Goal: Task Accomplishment & Management: Manage account settings

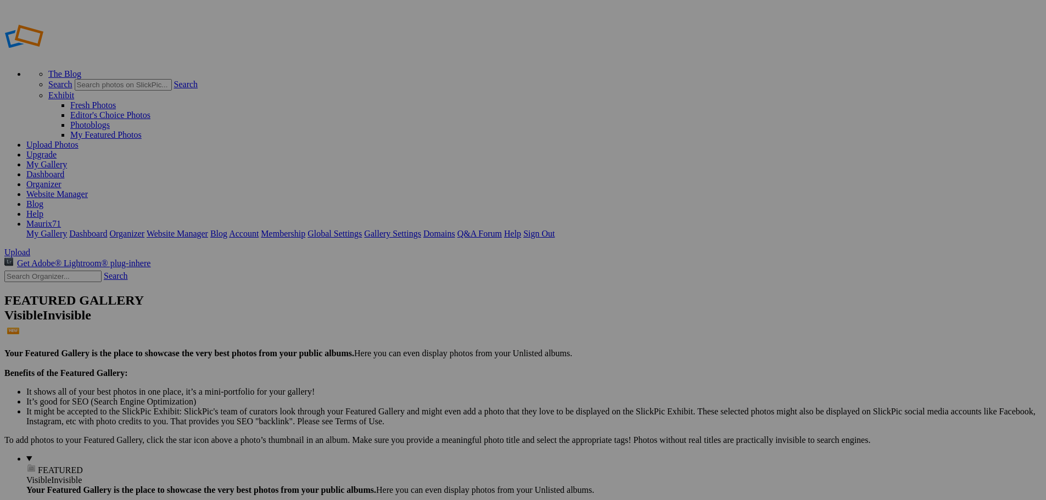
click at [439, 265] on input "MINIGALLEY" at bounding box center [438, 271] width 120 height 12
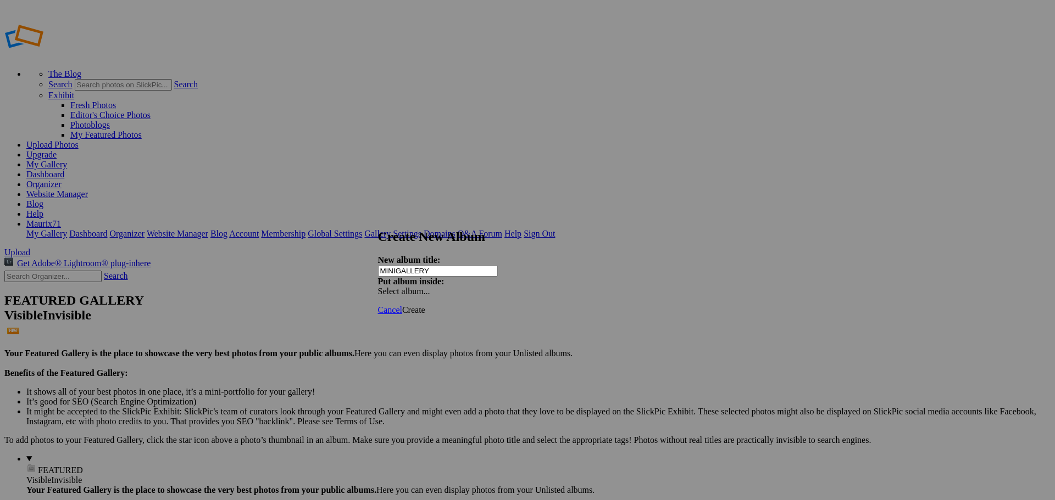
type input "MINIGALLERY"
click at [425, 305] on span "Create" at bounding box center [413, 309] width 23 height 9
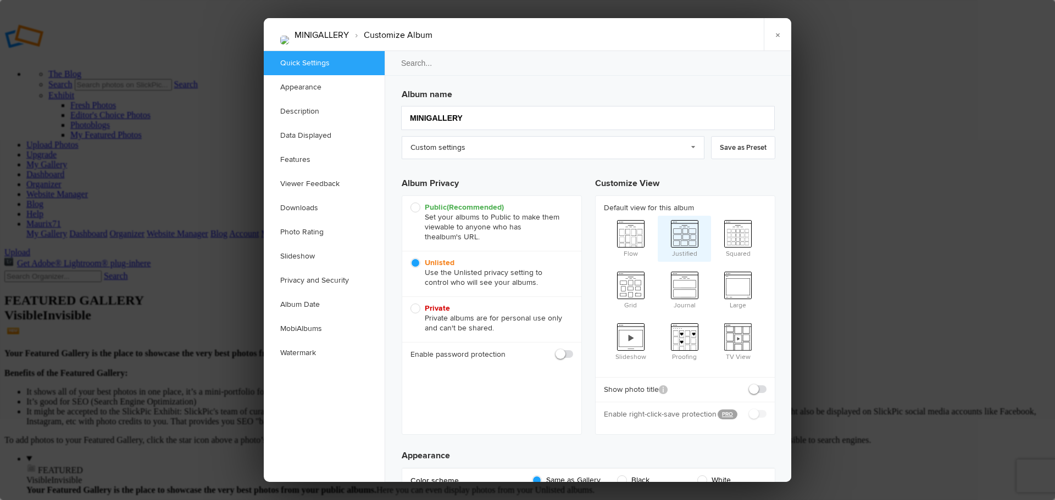
click at [683, 236] on span "Justified" at bounding box center [684, 238] width 54 height 44
click at [657, 216] on input "Justified" at bounding box center [657, 215] width 1 height 1
radio input "true"
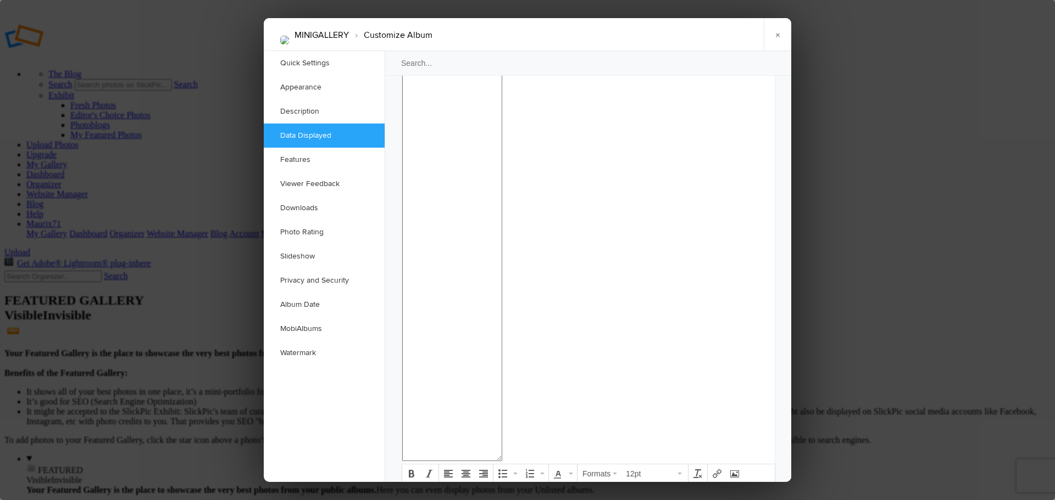
scroll to position [1098, 0]
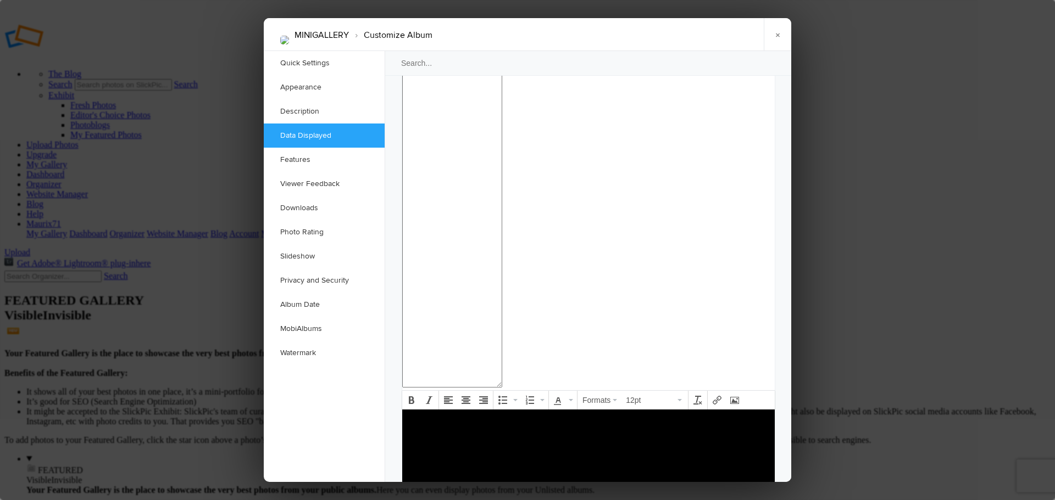
checkbox input "true"
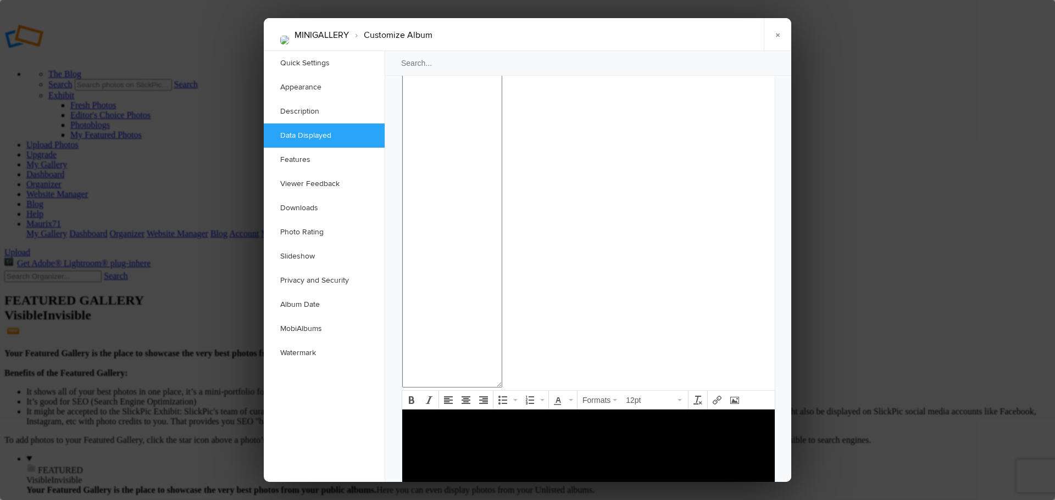
checkbox input "true"
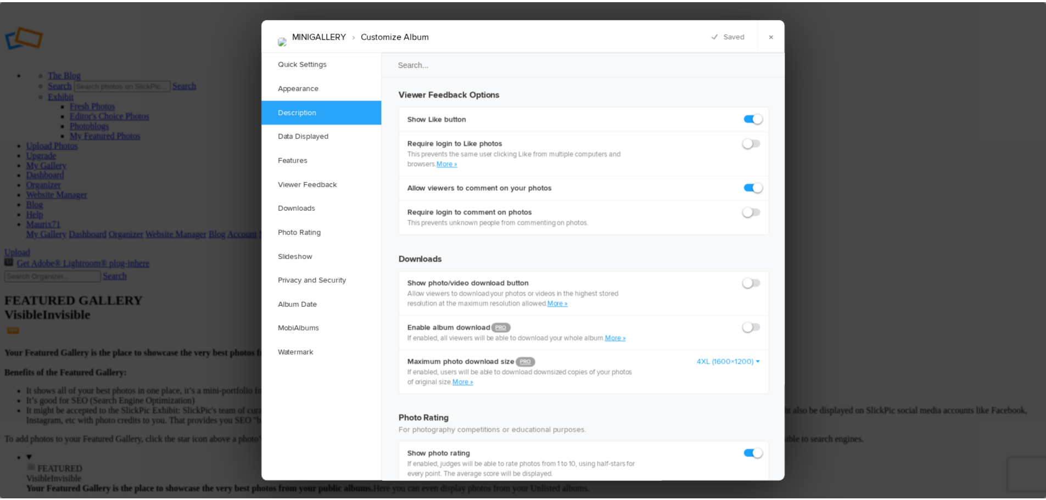
scroll to position [0, 0]
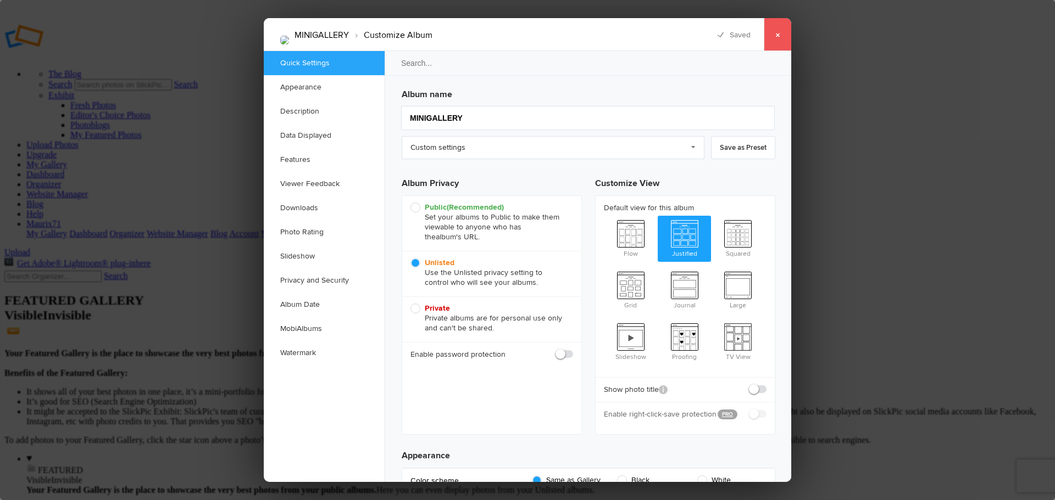
click at [783, 34] on link "×" at bounding box center [776, 34] width 27 height 33
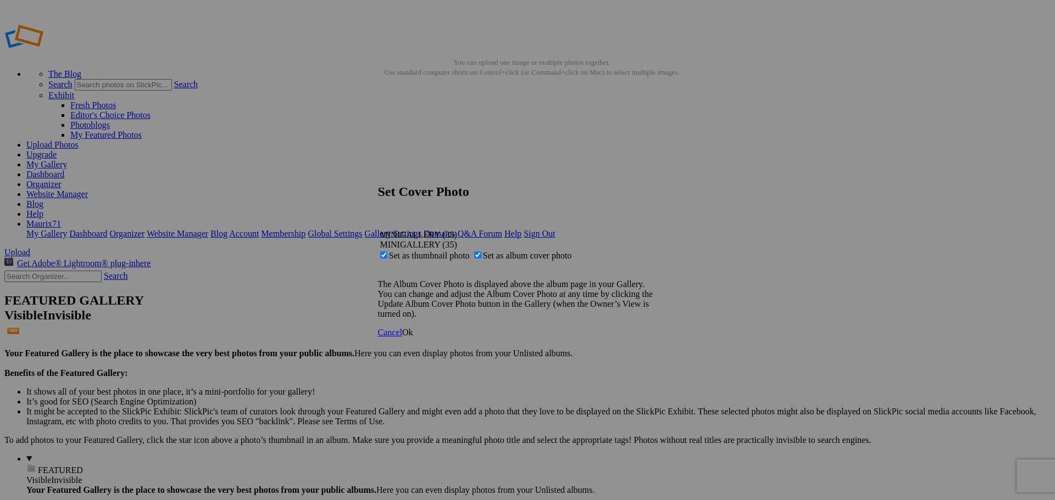
click at [413, 337] on span "Ok" at bounding box center [407, 332] width 11 height 9
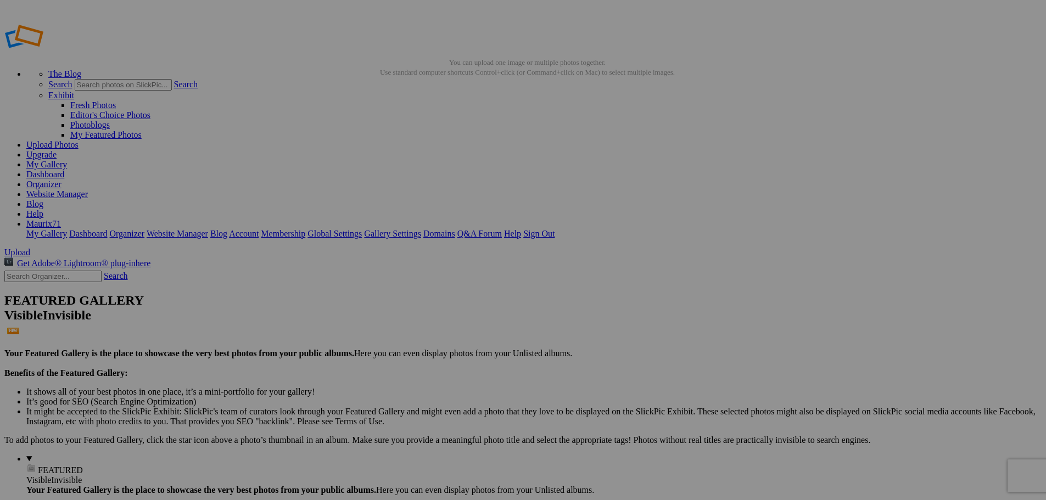
click at [64, 170] on link "Dashboard" at bounding box center [45, 174] width 38 height 9
